Goal: Task Accomplishment & Management: Manage account settings

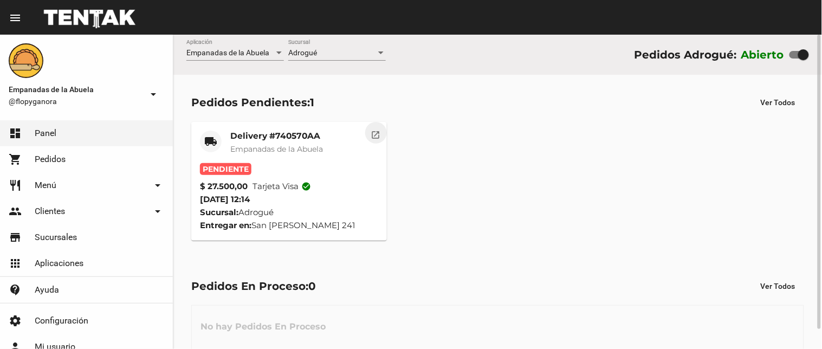
click at [374, 132] on mat-icon "open_in_new" at bounding box center [376, 133] width 10 height 10
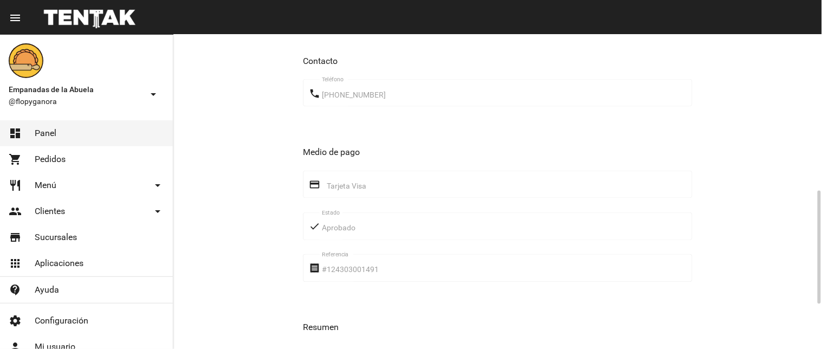
scroll to position [557, 0]
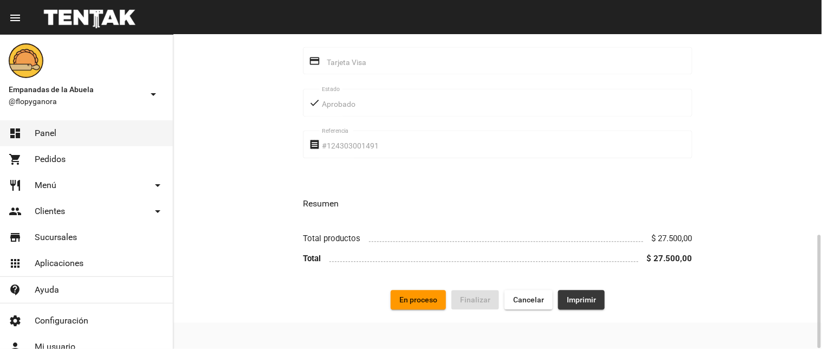
click at [570, 298] on span "Imprimir" at bounding box center [581, 300] width 29 height 9
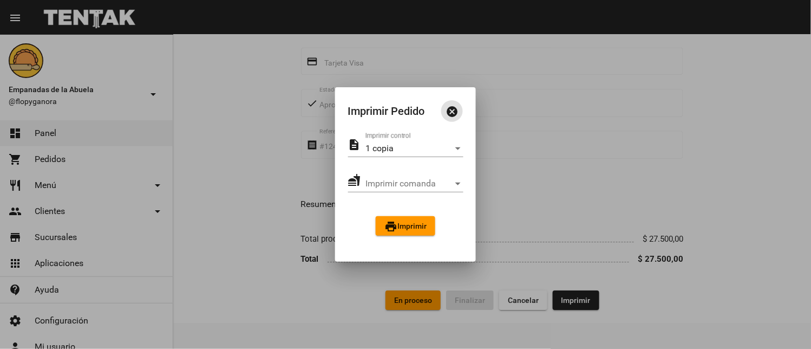
click at [418, 226] on span "print Imprimir" at bounding box center [406, 226] width 42 height 9
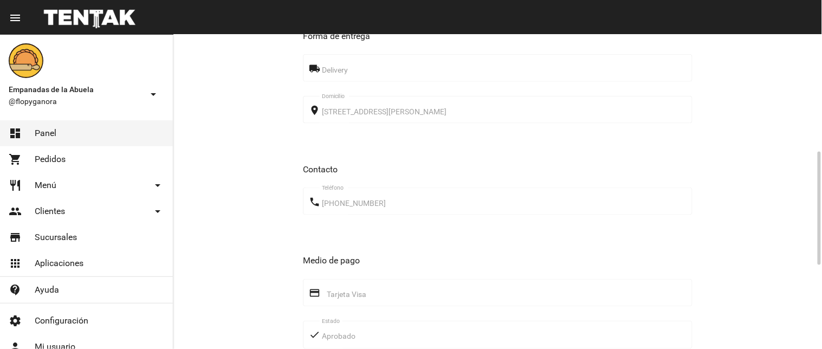
scroll to position [557, 0]
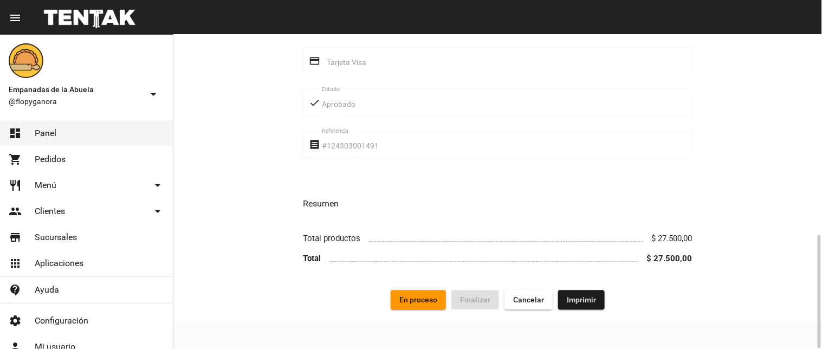
click at [424, 302] on span "En proceso" at bounding box center [418, 300] width 38 height 9
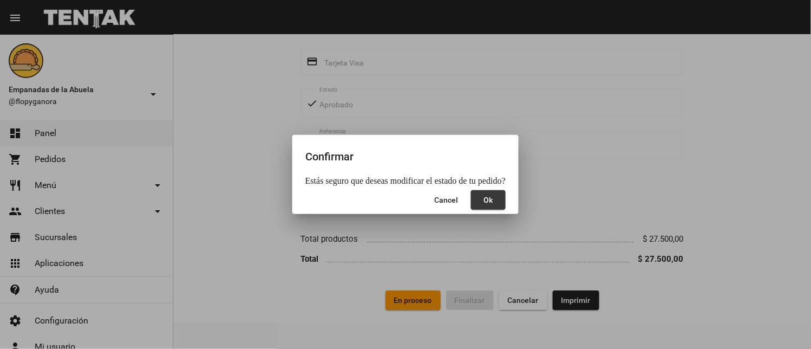
click at [480, 202] on button "Ok" at bounding box center [488, 199] width 35 height 19
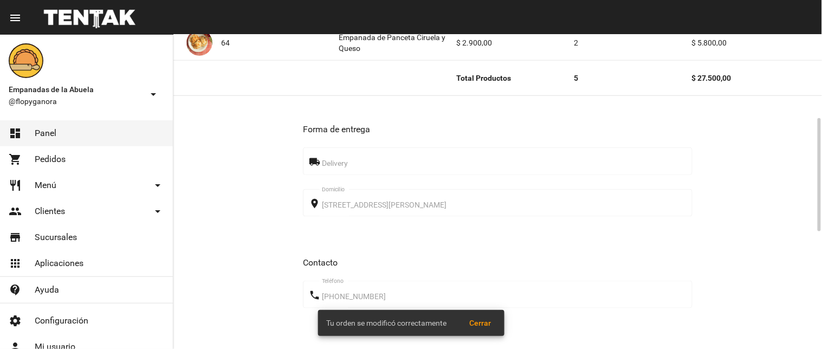
scroll to position [0, 0]
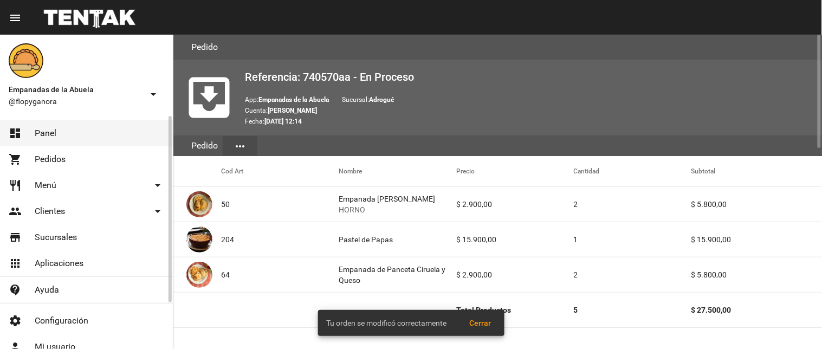
click at [49, 126] on link "dashboard Panel" at bounding box center [86, 133] width 173 height 26
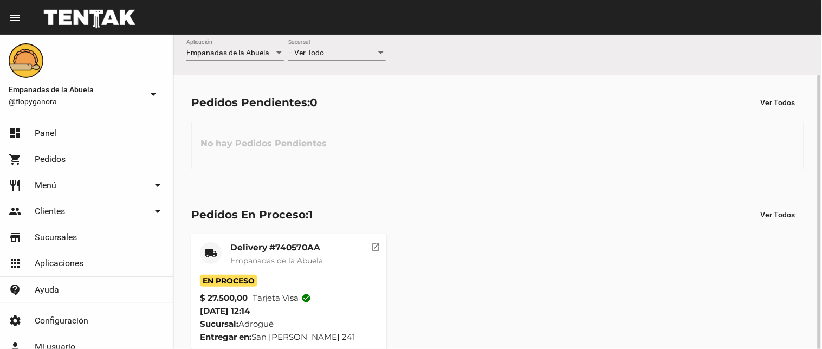
scroll to position [21, 0]
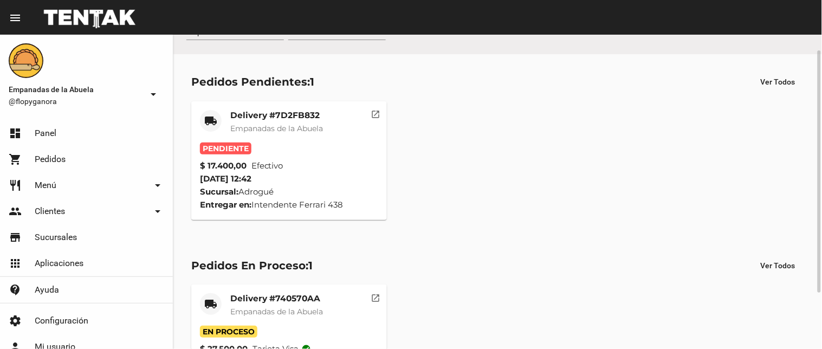
click at [375, 104] on button "open_in_new" at bounding box center [376, 112] width 22 height 22
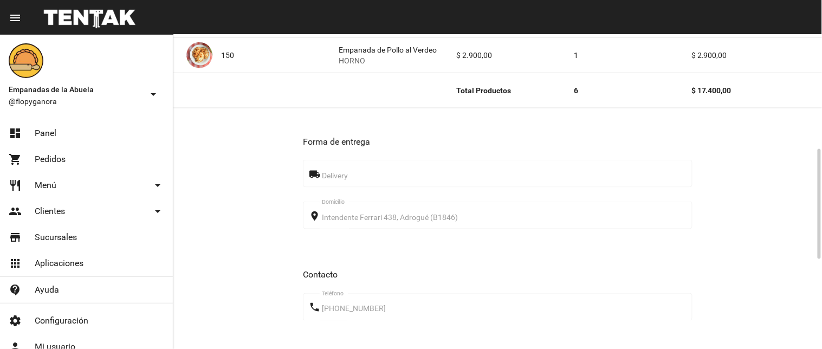
scroll to position [579, 0]
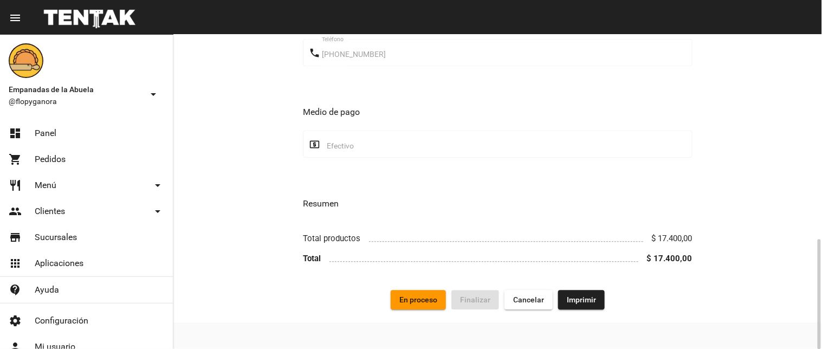
click at [574, 299] on span "Imprimir" at bounding box center [581, 299] width 29 height 9
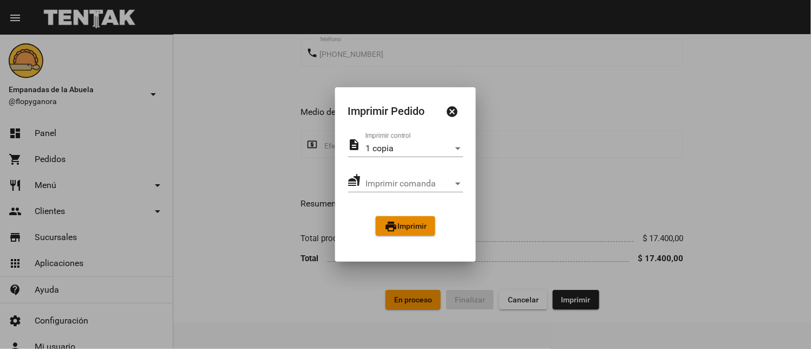
click at [410, 220] on button "print Imprimir" at bounding box center [406, 225] width 60 height 19
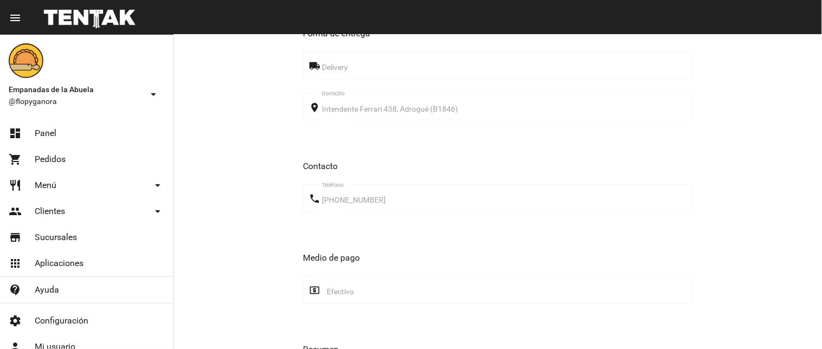
scroll to position [579, 0]
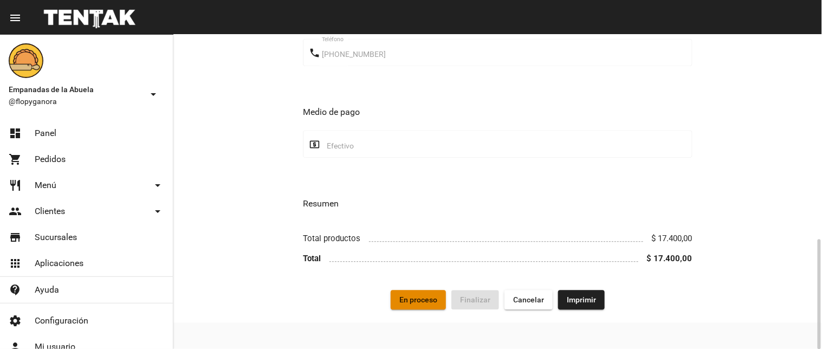
click at [425, 296] on span "En proceso" at bounding box center [418, 299] width 38 height 9
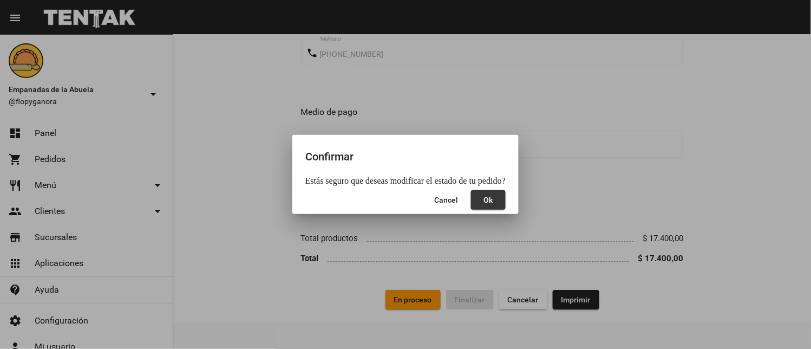
click at [491, 198] on span "Ok" at bounding box center [488, 200] width 9 height 9
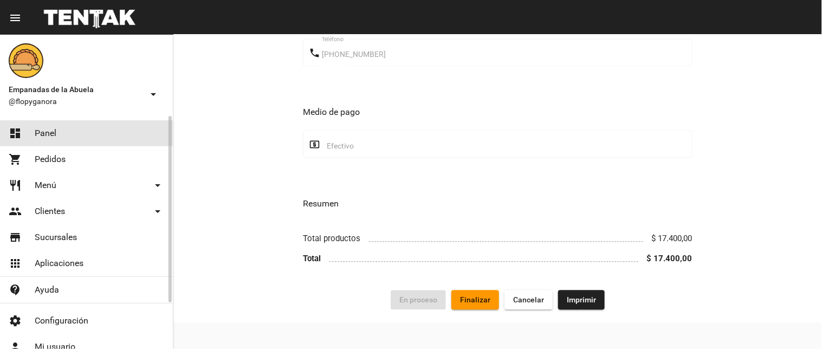
click at [131, 127] on link "dashboard Panel" at bounding box center [86, 133] width 173 height 26
